Goal: Find specific page/section: Find specific page/section

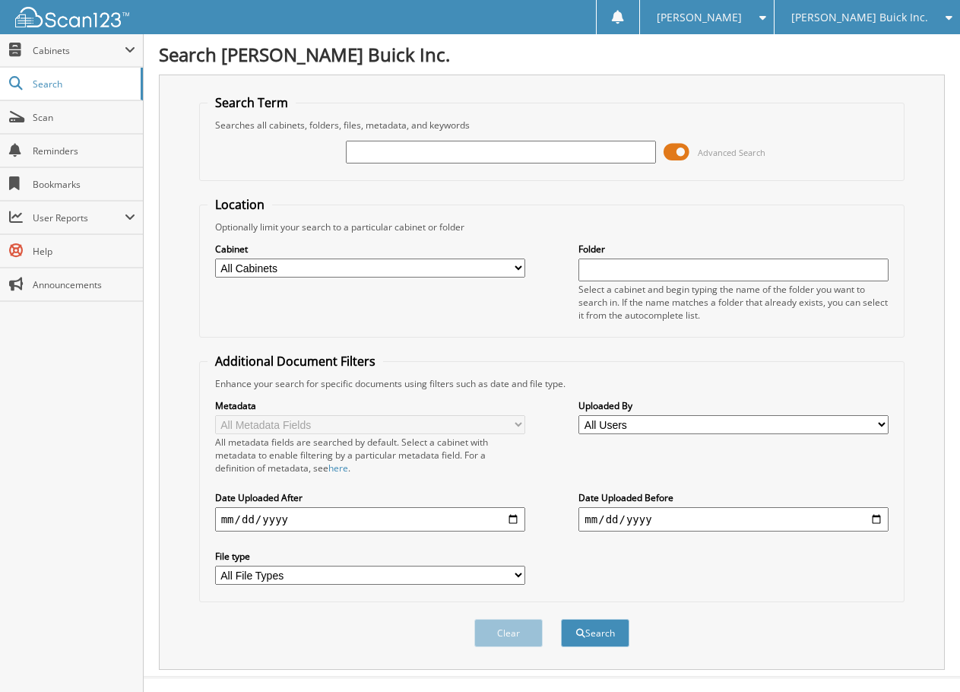
click at [418, 163] on input "text" at bounding box center [501, 152] width 310 height 23
type input "227577"
click at [608, 629] on button "Search" at bounding box center [595, 633] width 68 height 28
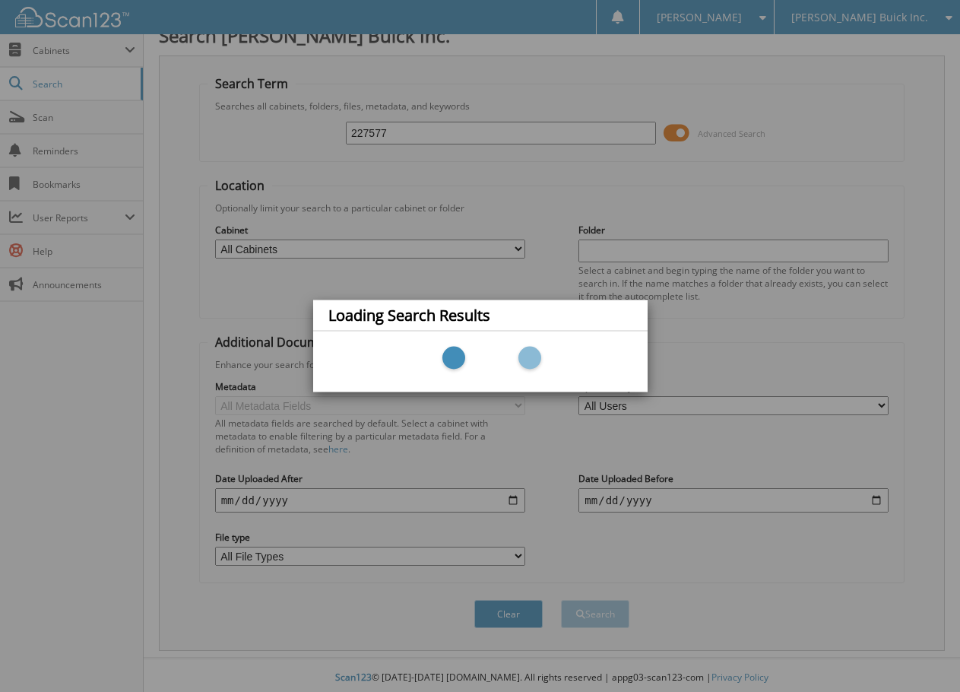
scroll to position [24, 0]
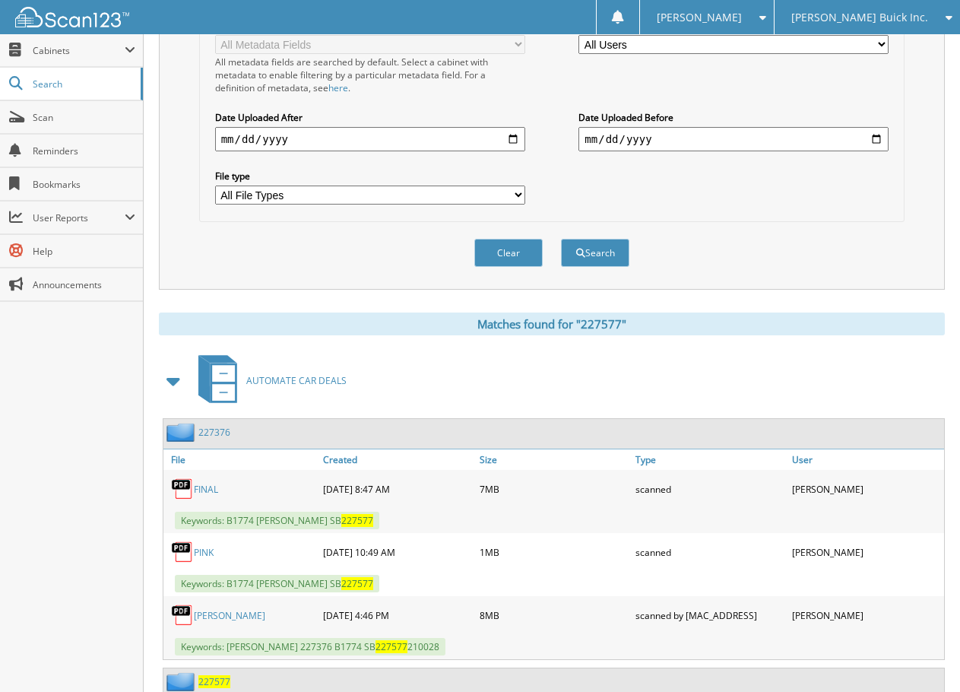
scroll to position [518, 0]
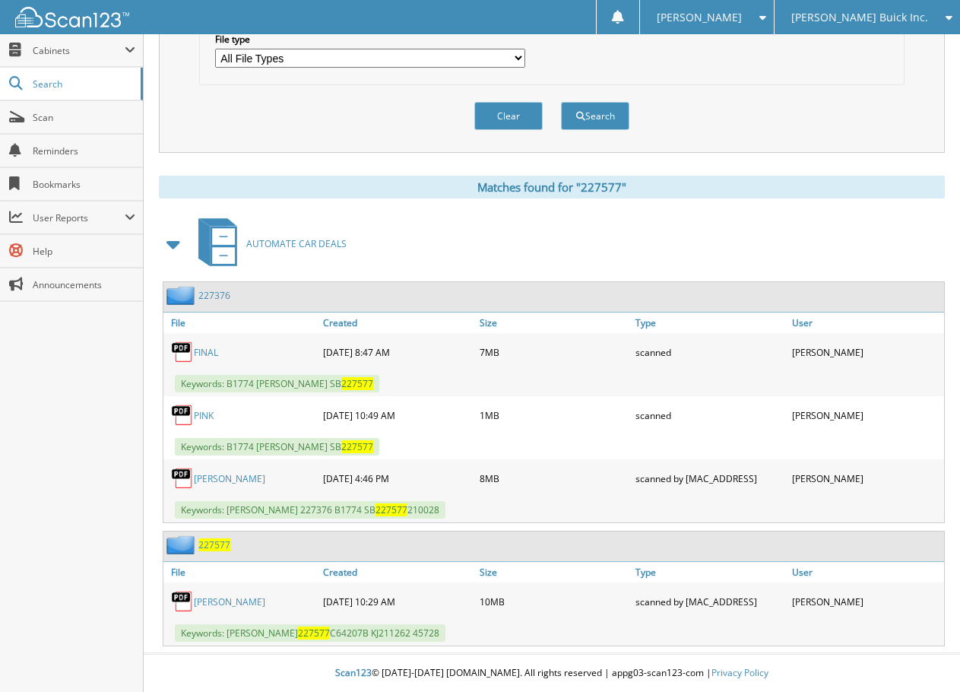
click at [227, 600] on link "[PERSON_NAME]" at bounding box center [229, 601] width 71 height 13
